Goal: Transaction & Acquisition: Purchase product/service

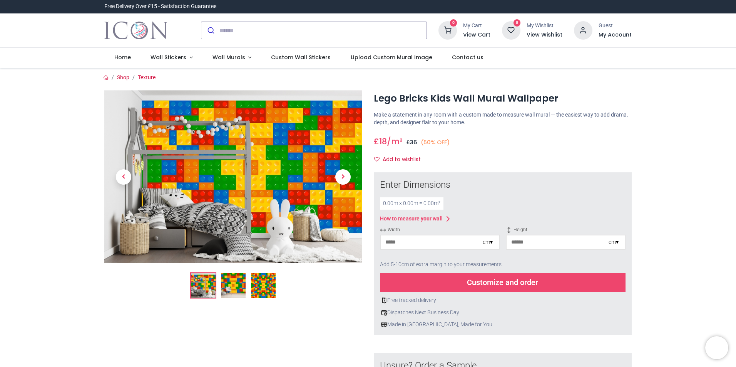
click at [490, 245] on div "cm ▾" at bounding box center [488, 243] width 10 height 8
click at [413, 257] on div "Centimeters (cm)" at bounding box center [440, 256] width 118 height 13
click at [413, 240] on input "number" at bounding box center [432, 243] width 102 height 14
type input "***"
click at [535, 241] on input "number" at bounding box center [558, 243] width 102 height 14
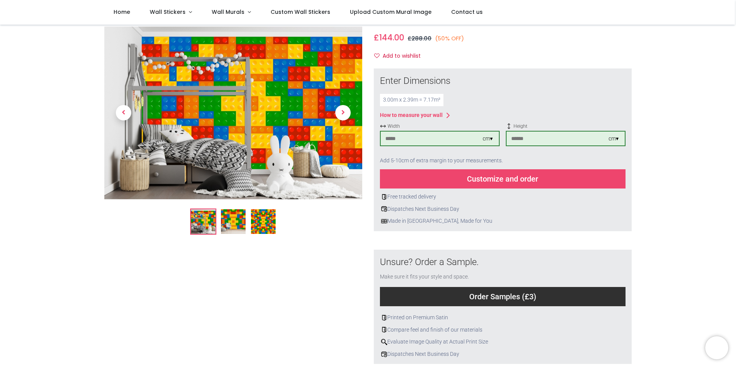
scroll to position [77, 0]
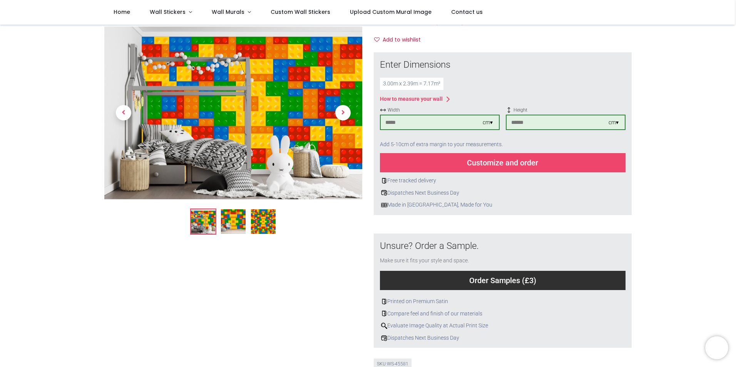
type input "***"
click at [502, 164] on div "Customize and order" at bounding box center [503, 162] width 246 height 19
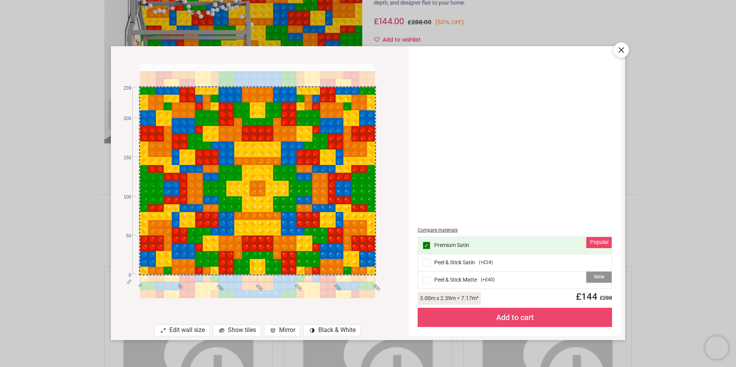
drag, startPoint x: 334, startPoint y: 209, endPoint x: 334, endPoint y: 217, distance: 7.7
click at [334, 217] on div at bounding box center [257, 188] width 235 height 235
click at [627, 49] on div at bounding box center [621, 49] width 15 height 15
